Goal: Transaction & Acquisition: Purchase product/service

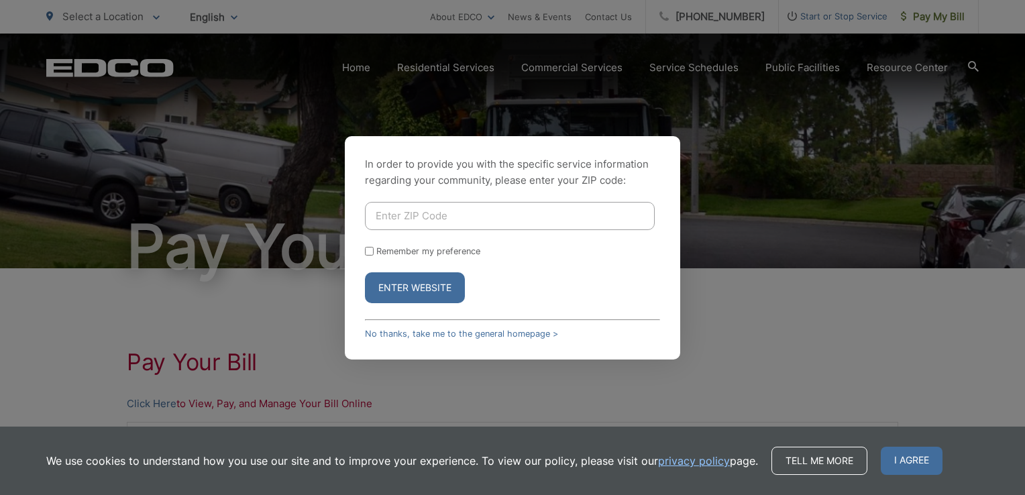
click at [437, 211] on input "Enter ZIP Code" at bounding box center [510, 216] width 290 height 28
type input "92064"
click at [389, 291] on button "Enter Website" at bounding box center [415, 287] width 100 height 31
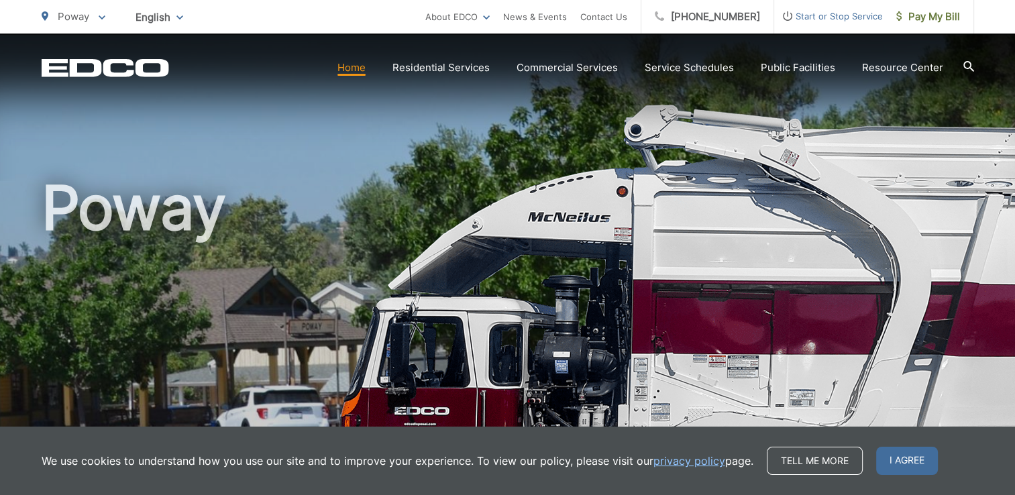
click at [905, 455] on span "I agree" at bounding box center [907, 461] width 62 height 28
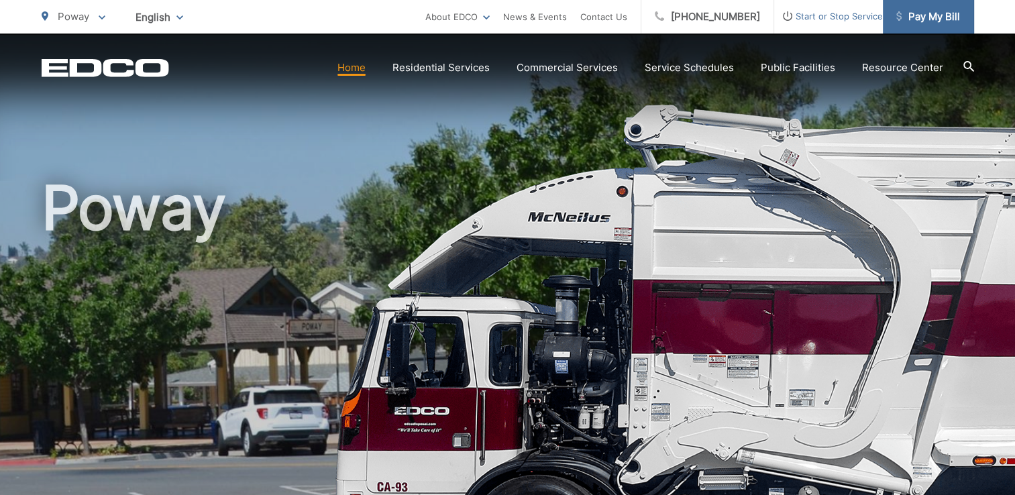
click at [923, 15] on span "Pay My Bill" at bounding box center [928, 17] width 64 height 16
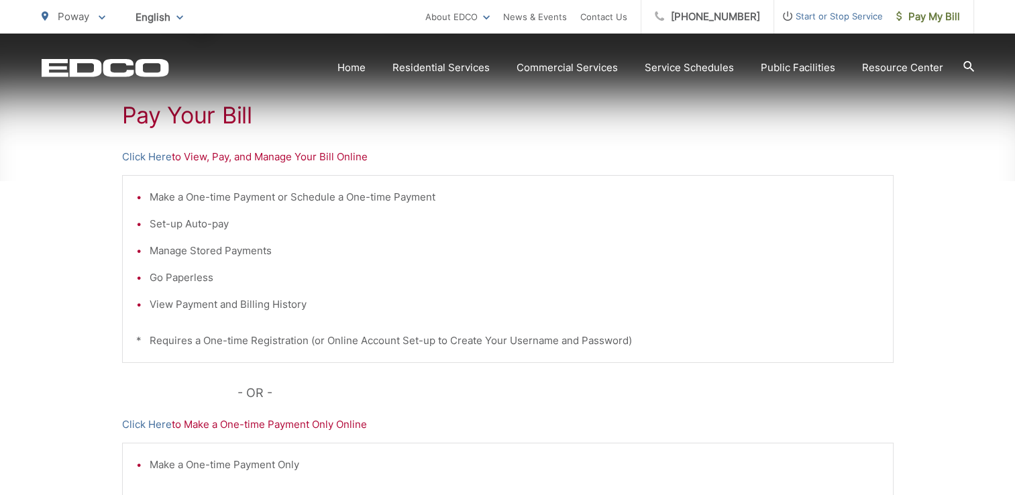
scroll to position [268, 0]
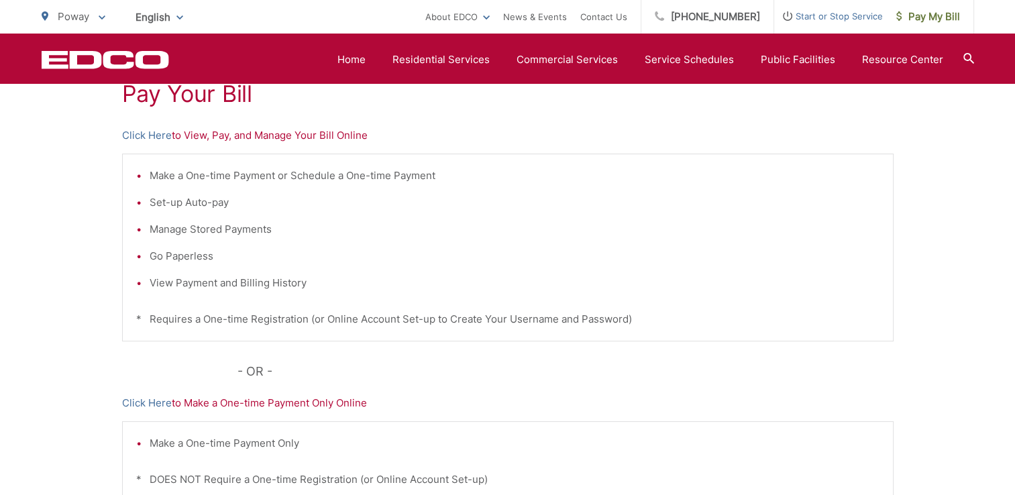
click at [144, 133] on link "Click Here" at bounding box center [147, 135] width 50 height 16
